Goal: Task Accomplishment & Management: Complete application form

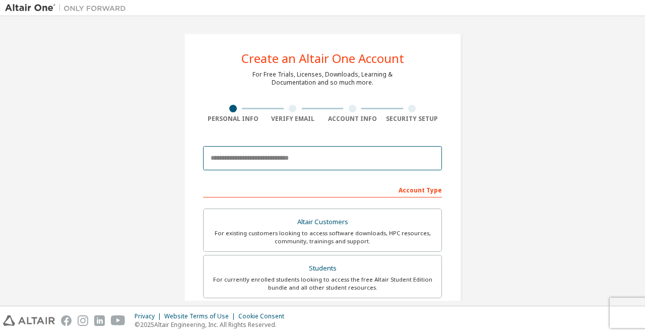
click at [247, 162] on input "email" at bounding box center [322, 158] width 239 height 24
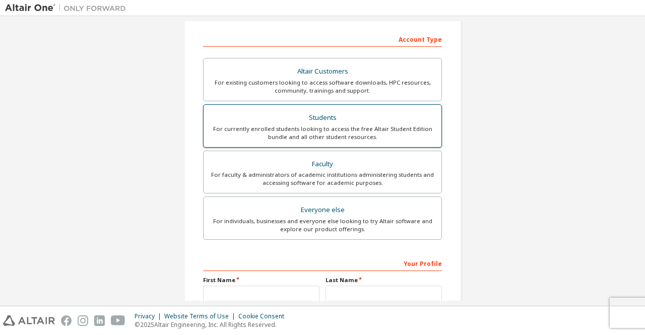
scroll to position [151, 0]
type input "**********"
click at [312, 121] on div "Students" at bounding box center [323, 117] width 226 height 14
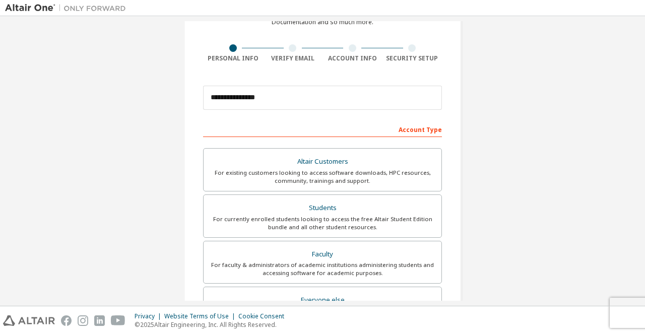
scroll to position [202, 0]
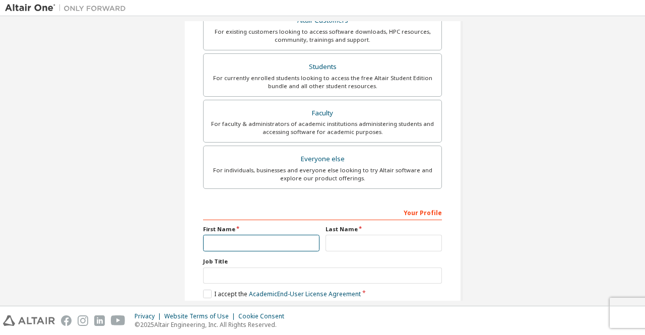
click at [216, 247] on input "text" at bounding box center [261, 243] width 116 height 17
type input "***"
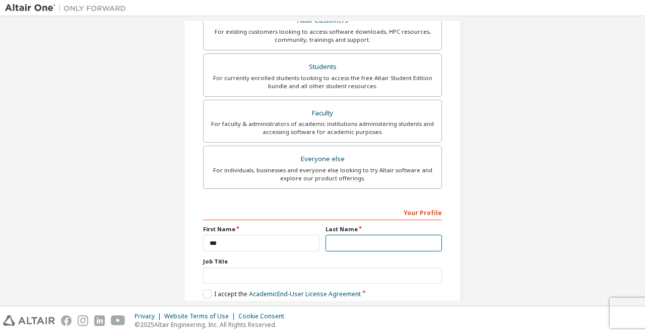
click at [326, 245] on input "text" at bounding box center [384, 243] width 116 height 17
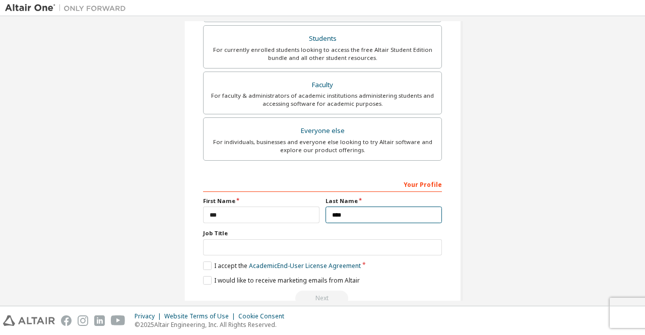
scroll to position [254, 0]
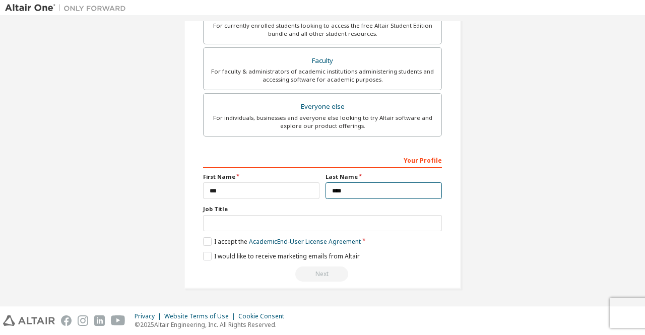
type input "****"
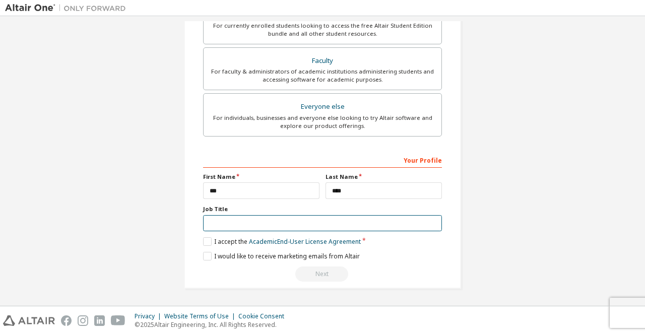
click at [208, 220] on input "text" at bounding box center [322, 223] width 239 height 17
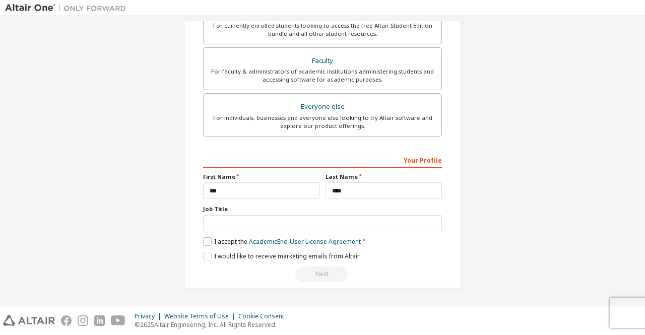
click at [206, 238] on label "I accept the Academic End-User License Agreement" at bounding box center [282, 241] width 158 height 9
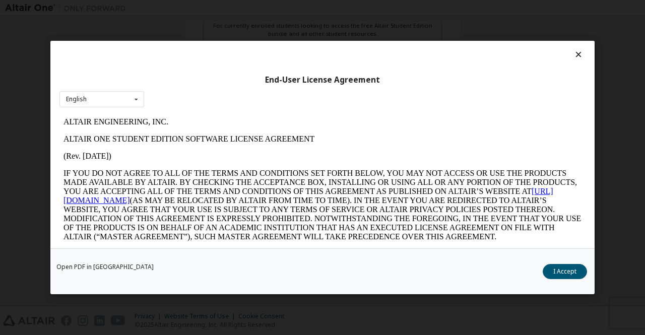
scroll to position [0, 0]
click at [571, 270] on button "I Accept" at bounding box center [565, 271] width 44 height 15
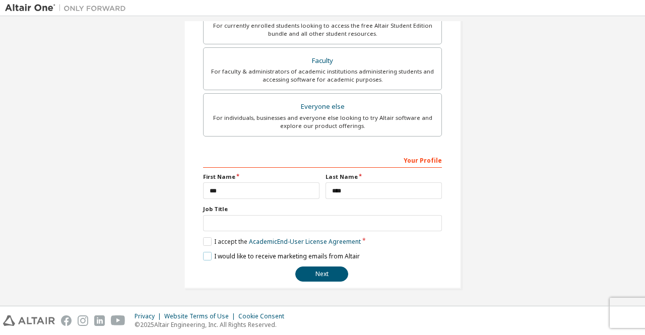
click at [203, 257] on label "I would like to receive marketing emails from Altair" at bounding box center [281, 256] width 157 height 9
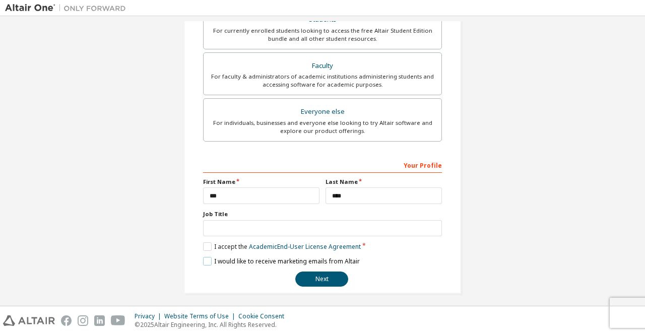
scroll to position [254, 0]
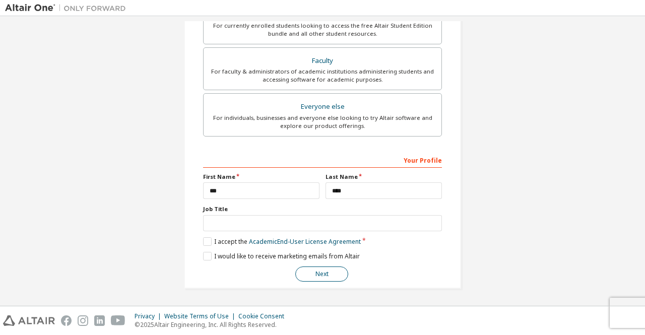
click at [309, 274] on button "Next" at bounding box center [321, 274] width 53 height 15
